Goal: Navigation & Orientation: Go to known website

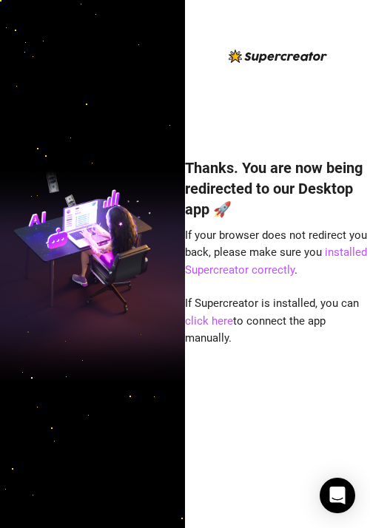
click at [229, 75] on div "Thanks. You are now being redirected to our Desktop app 🚀 If your browser does …" at bounding box center [277, 275] width 185 height 457
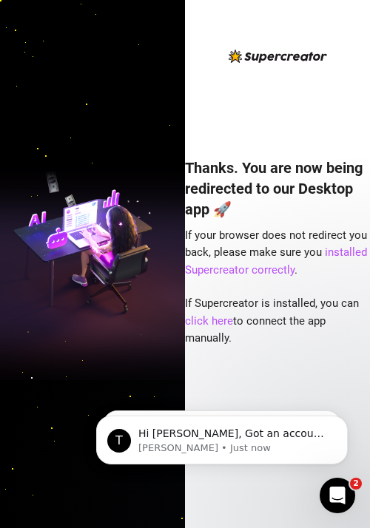
click at [245, 81] on div "Thanks. You are now being redirected to our Desktop app 🚀 If your browser does …" at bounding box center [277, 275] width 185 height 457
click at [220, 320] on link "click here" at bounding box center [209, 320] width 48 height 13
